Goal: Check status: Check status

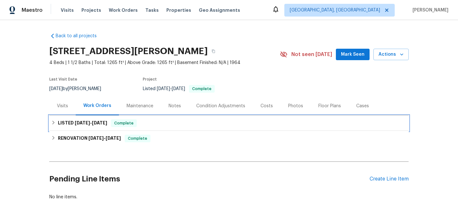
click at [121, 122] on span "Complete" at bounding box center [124, 123] width 24 height 6
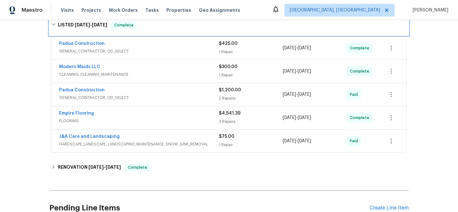
scroll to position [106, 0]
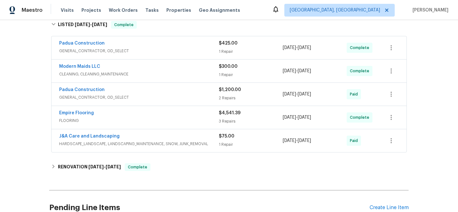
click at [234, 117] on div "$4,541.39 3 Repairs" at bounding box center [251, 117] width 64 height 15
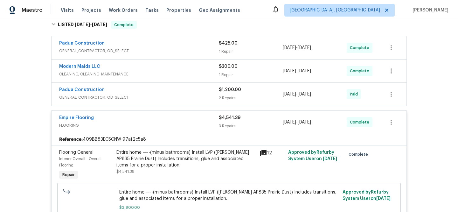
click at [262, 152] on icon at bounding box center [263, 153] width 6 height 6
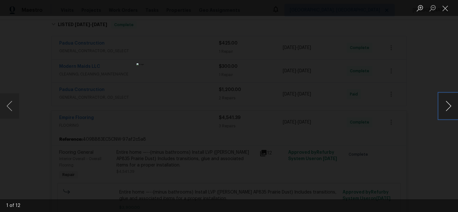
click at [446, 110] on button "Next image" at bounding box center [448, 105] width 19 height 25
click at [446, 108] on button "Next image" at bounding box center [448, 105] width 19 height 25
click at [445, 108] on button "Next image" at bounding box center [448, 105] width 19 height 25
click at [445, 105] on button "Next image" at bounding box center [448, 105] width 19 height 25
click at [445, 103] on button "Next image" at bounding box center [448, 105] width 19 height 25
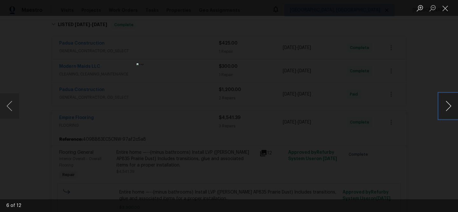
click at [444, 102] on button "Next image" at bounding box center [448, 105] width 19 height 25
click at [443, 102] on button "Next image" at bounding box center [448, 105] width 19 height 25
click at [445, 9] on button "Close lightbox" at bounding box center [445, 8] width 13 height 11
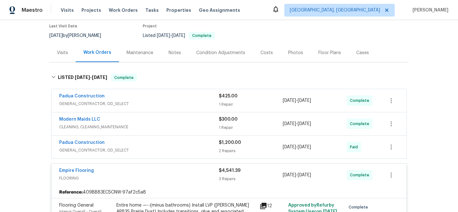
scroll to position [0, 0]
